Goal: Information Seeking & Learning: Learn about a topic

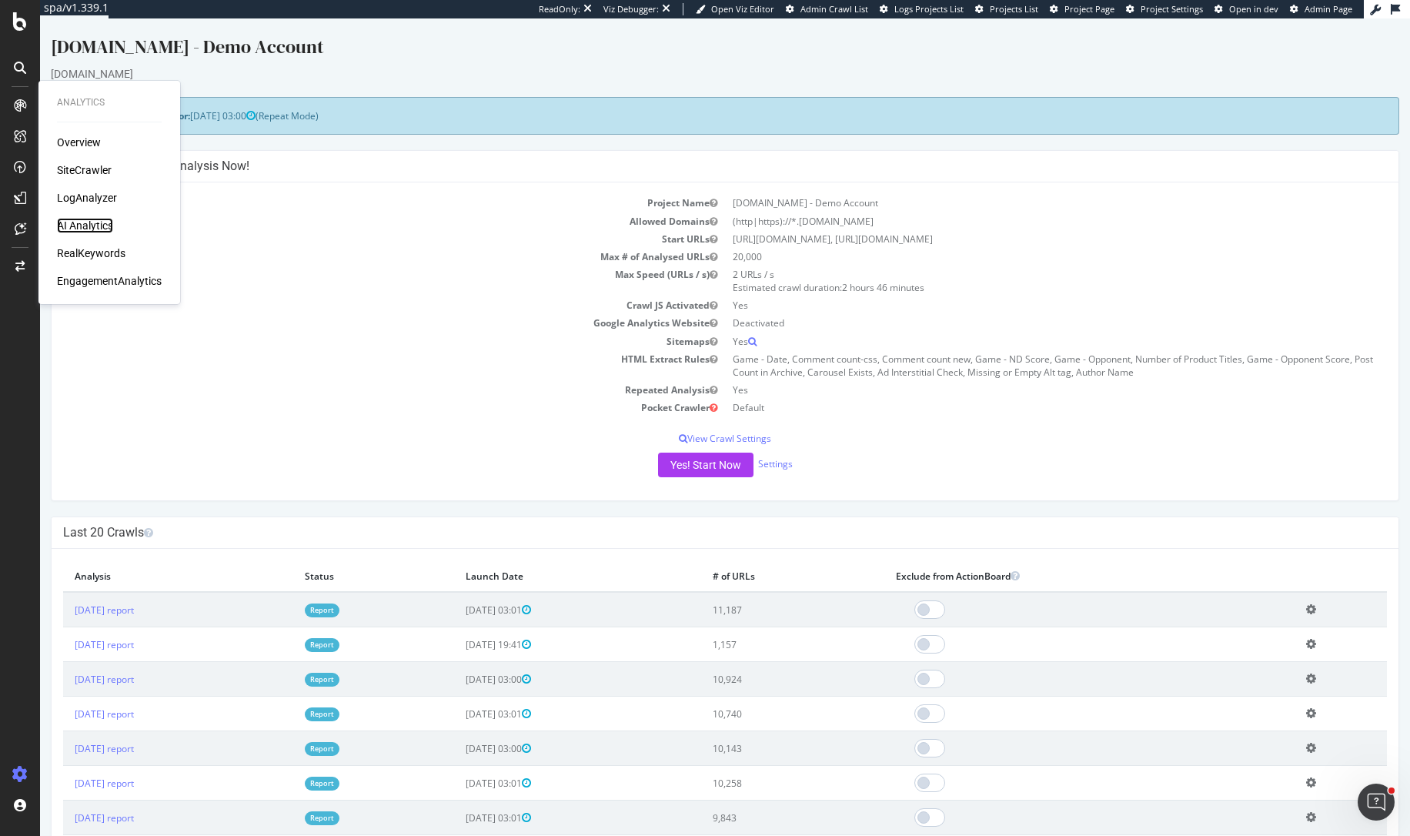
drag, startPoint x: 97, startPoint y: 223, endPoint x: 57, endPoint y: 205, distance: 44.1
click at [97, 223] on div "AI Analytics" at bounding box center [85, 225] width 56 height 15
